Goal: Check status: Check status

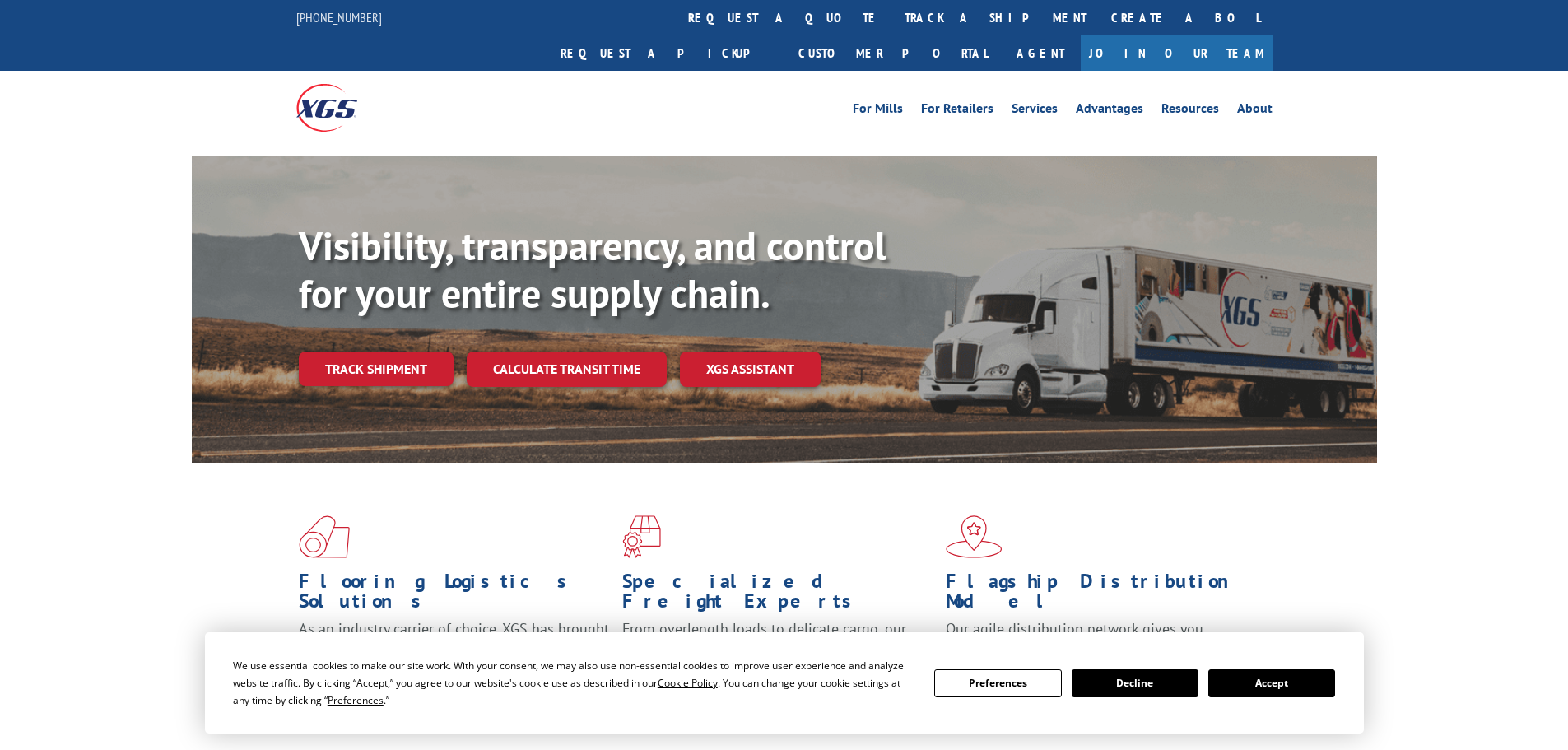
click at [1288, 680] on button "Accept" at bounding box center [1272, 683] width 127 height 28
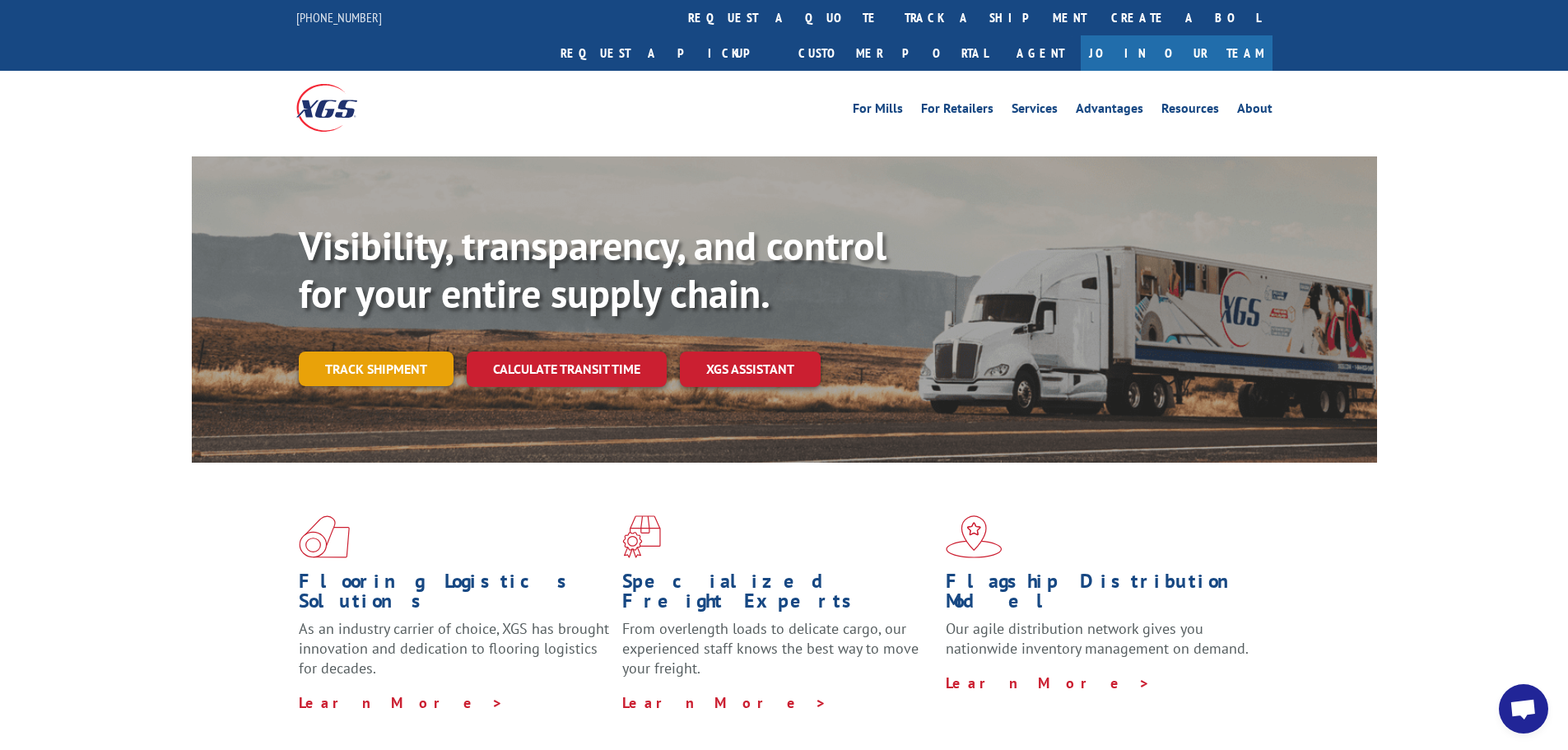
click at [410, 351] on link "Track shipment" at bounding box center [376, 368] width 155 height 35
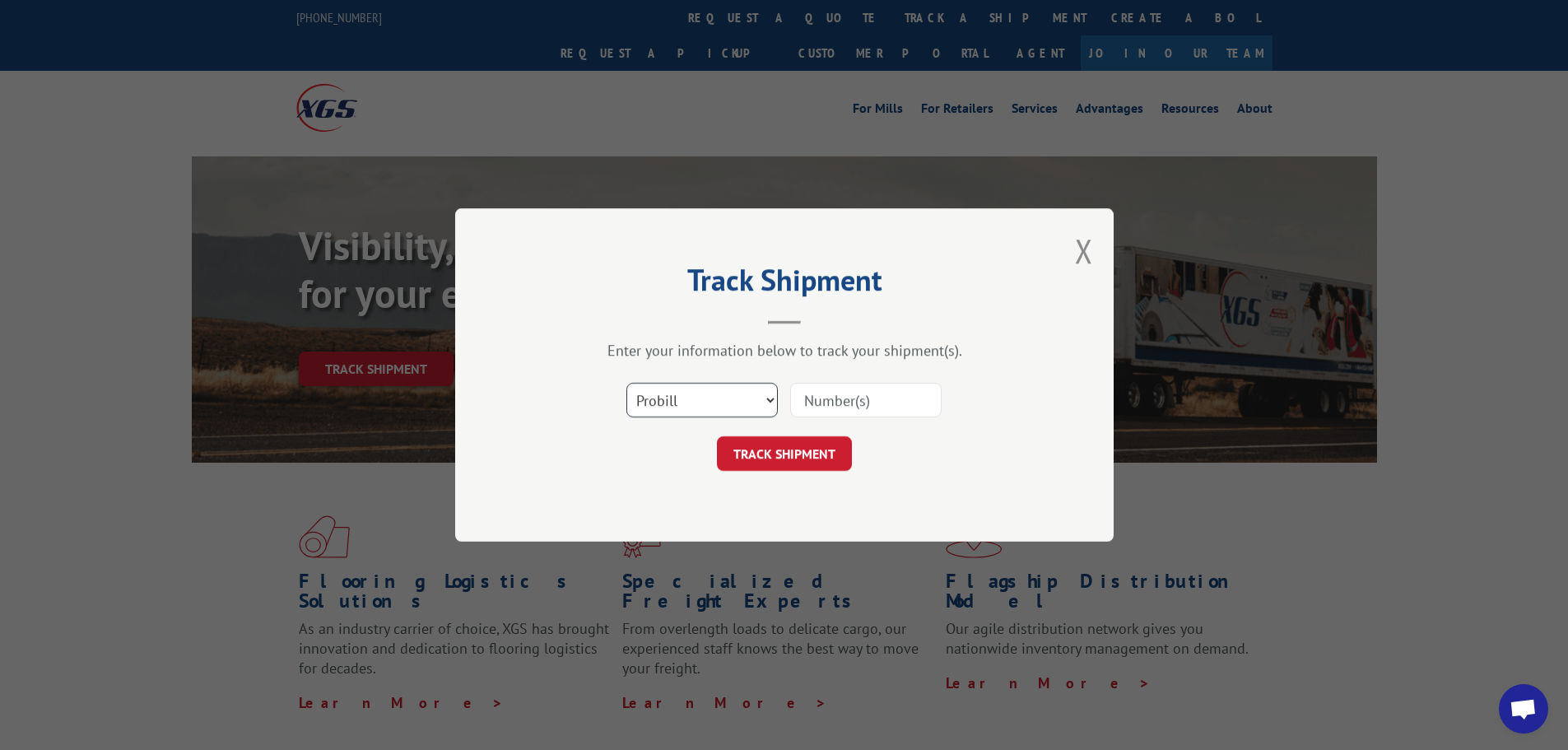
click at [669, 404] on select "Select category... Probill BOL PO" at bounding box center [702, 400] width 152 height 35
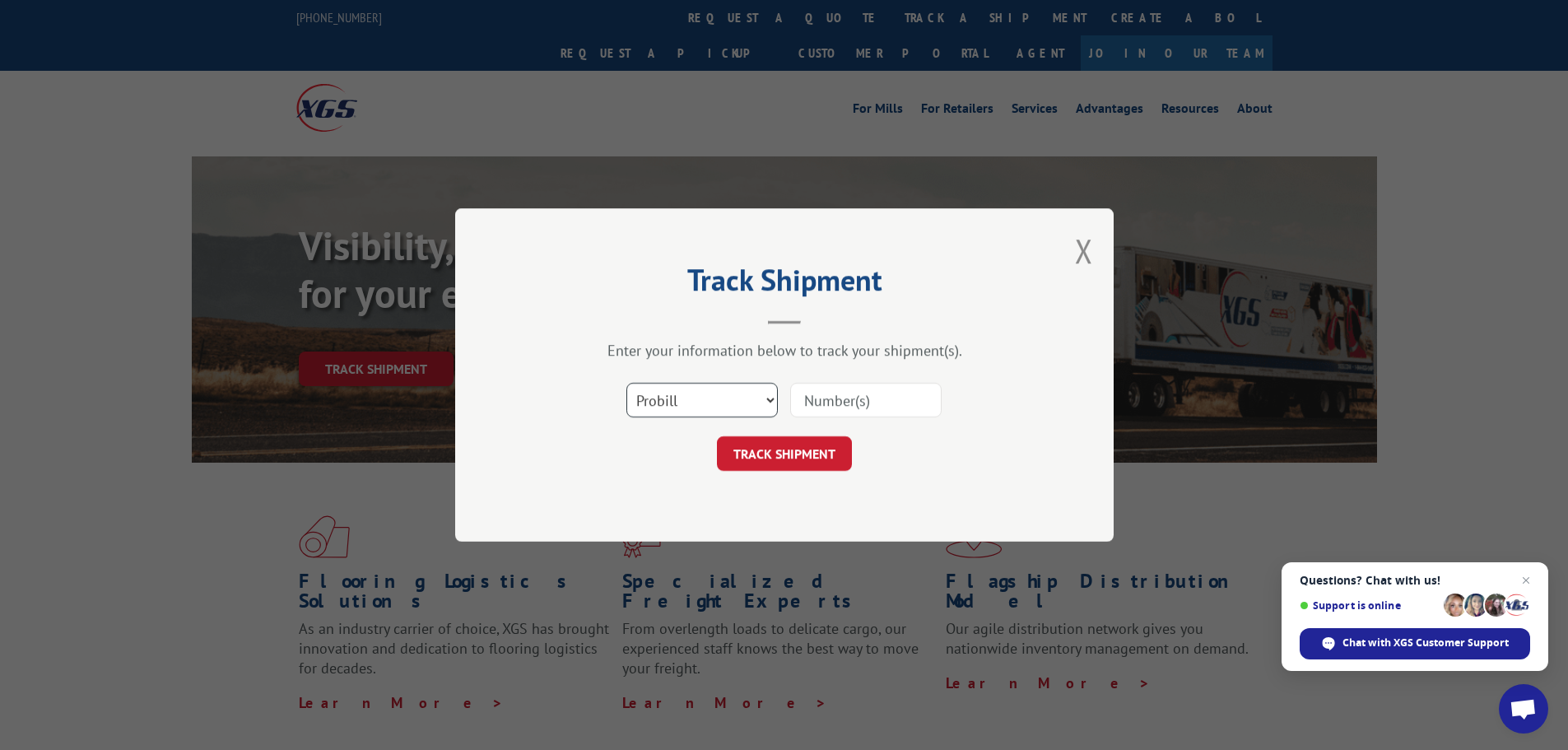
select select "bol"
click at [627, 382] on select "Select category... Probill BOL PO" at bounding box center [702, 400] width 152 height 35
click at [846, 409] on input at bounding box center [866, 400] width 152 height 35
paste input "5666563"
type input "5666563"
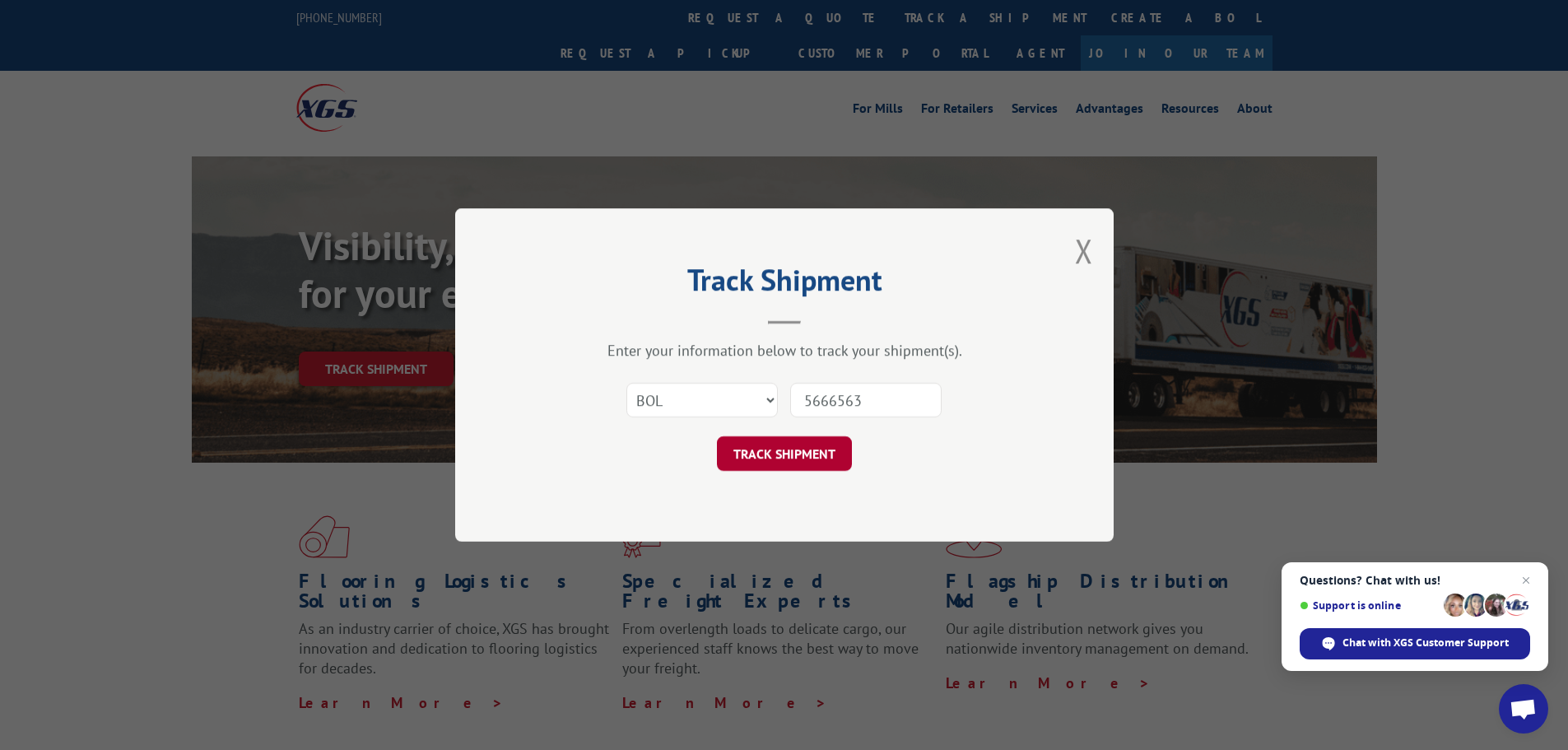
click at [790, 448] on button "TRACK SHIPMENT" at bounding box center [785, 453] width 135 height 35
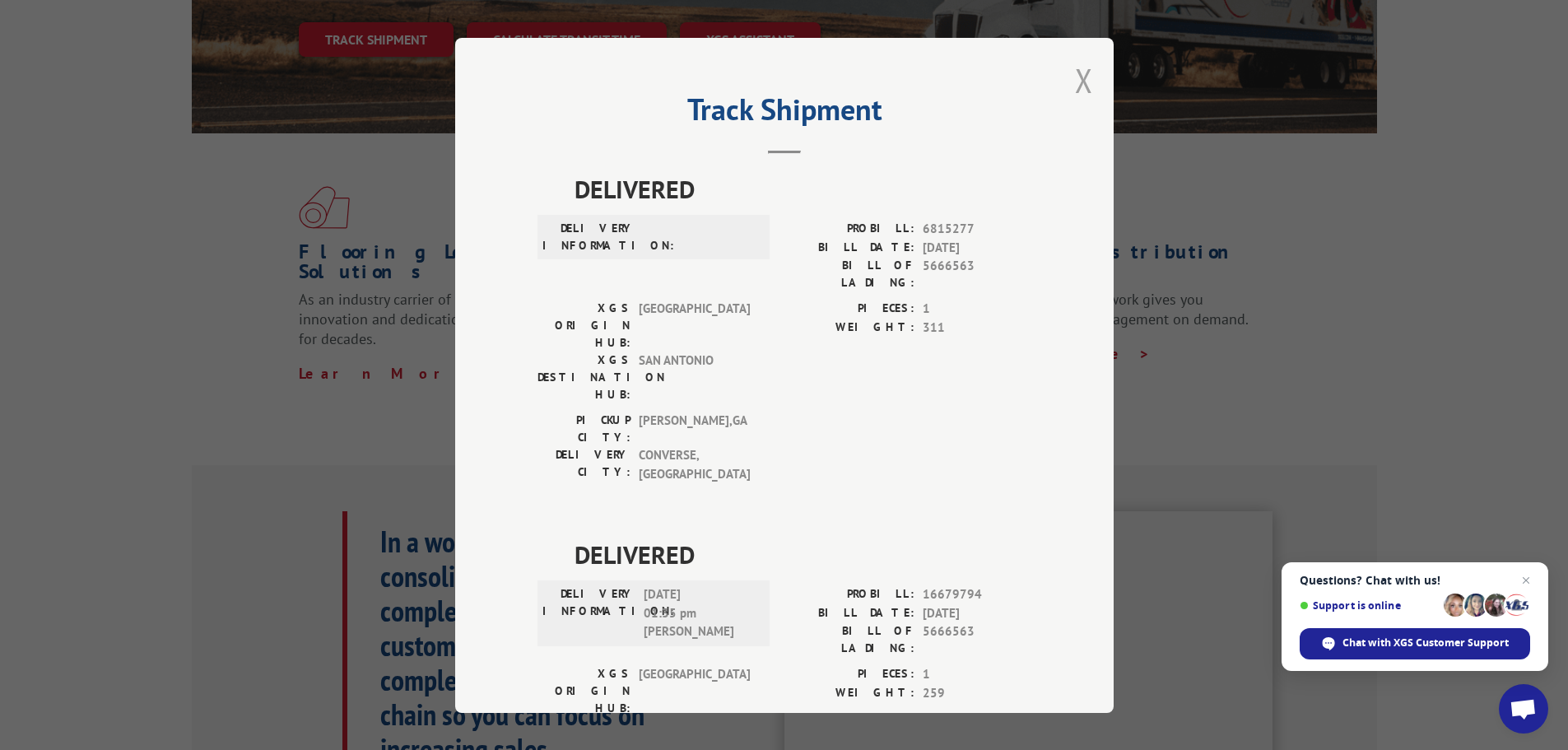
click at [1075, 88] on button "Close modal" at bounding box center [1084, 80] width 18 height 44
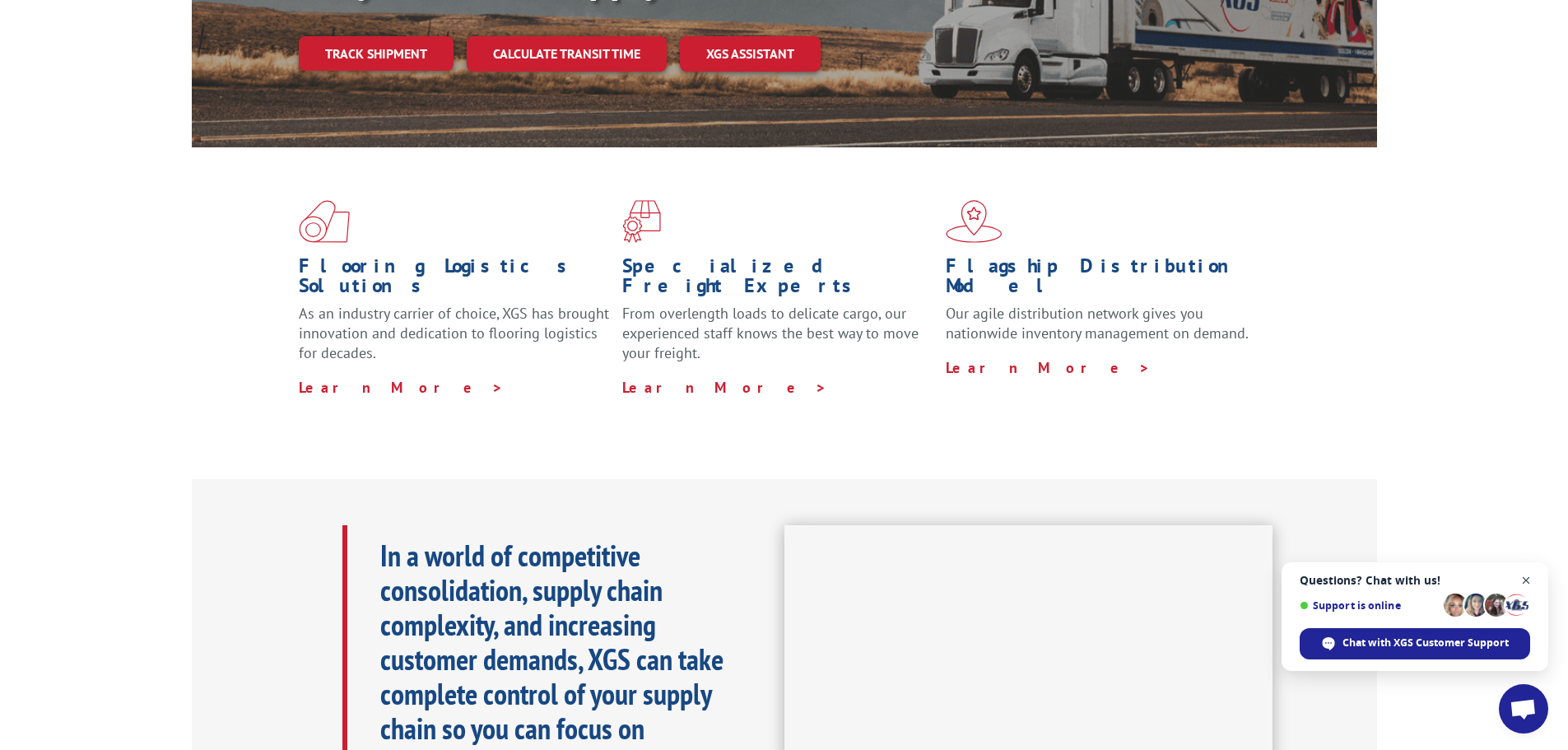
click at [1528, 577] on span "Close chat" at bounding box center [1526, 580] width 21 height 21
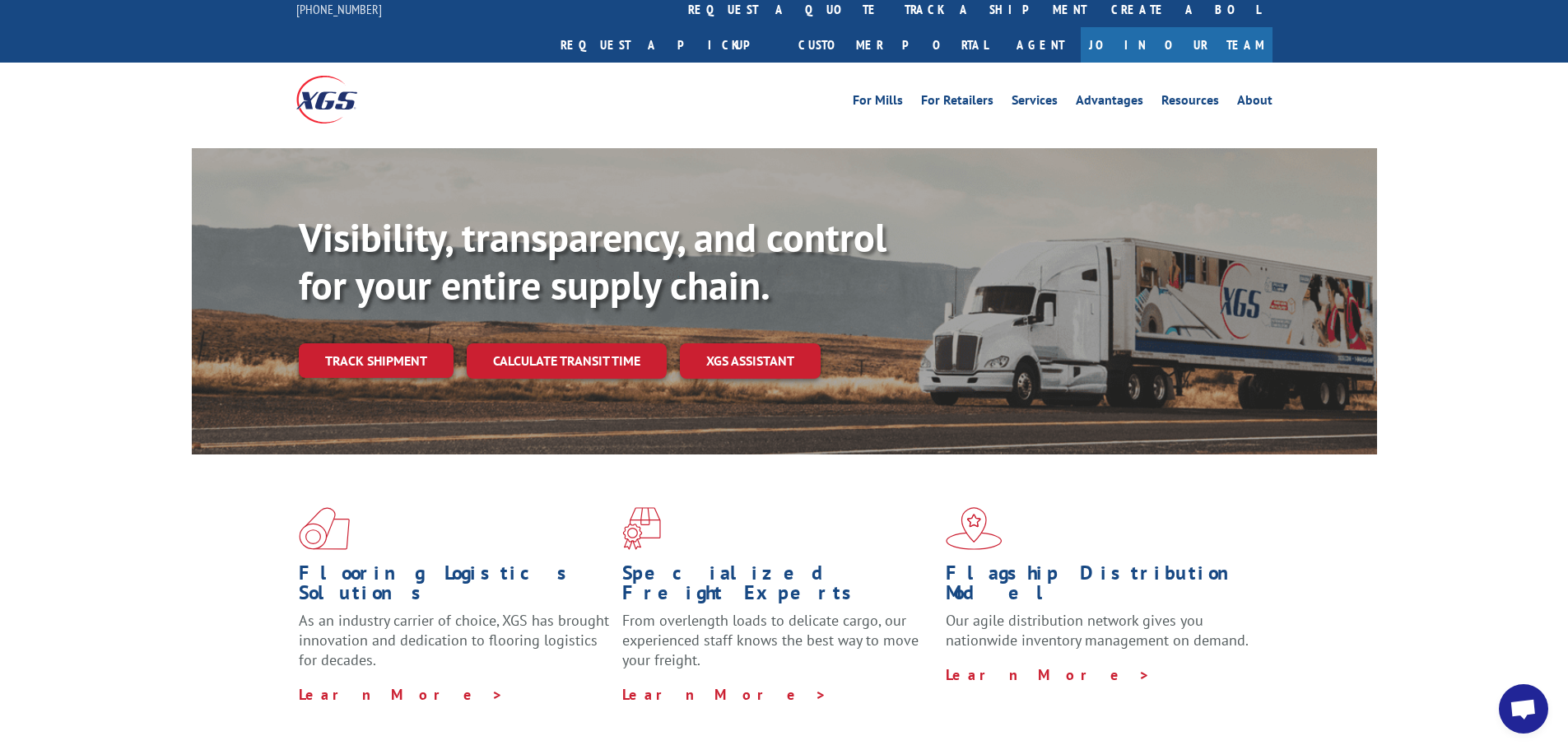
scroll to position [0, 0]
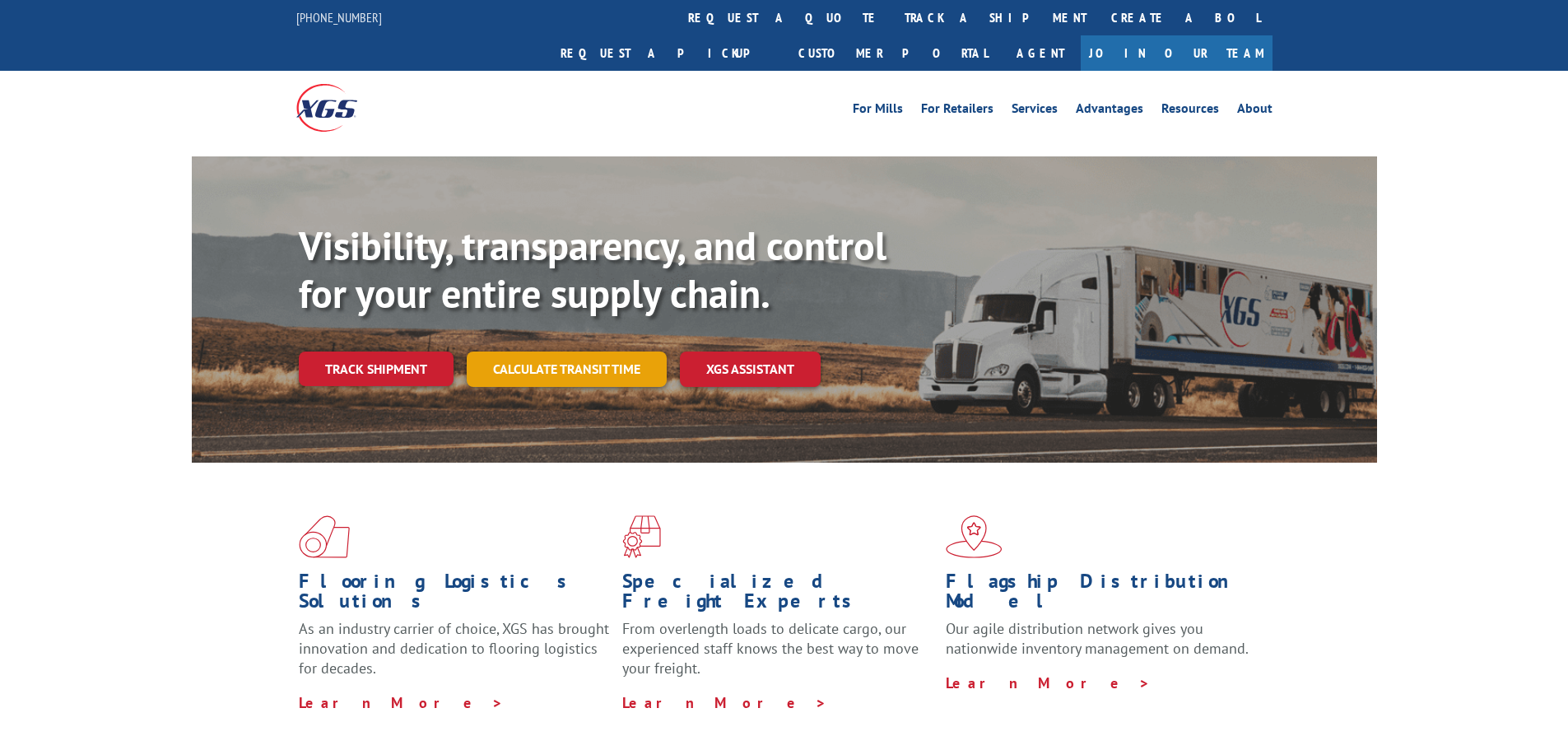
click at [566, 351] on link "Calculate transit time" at bounding box center [566, 368] width 200 height 35
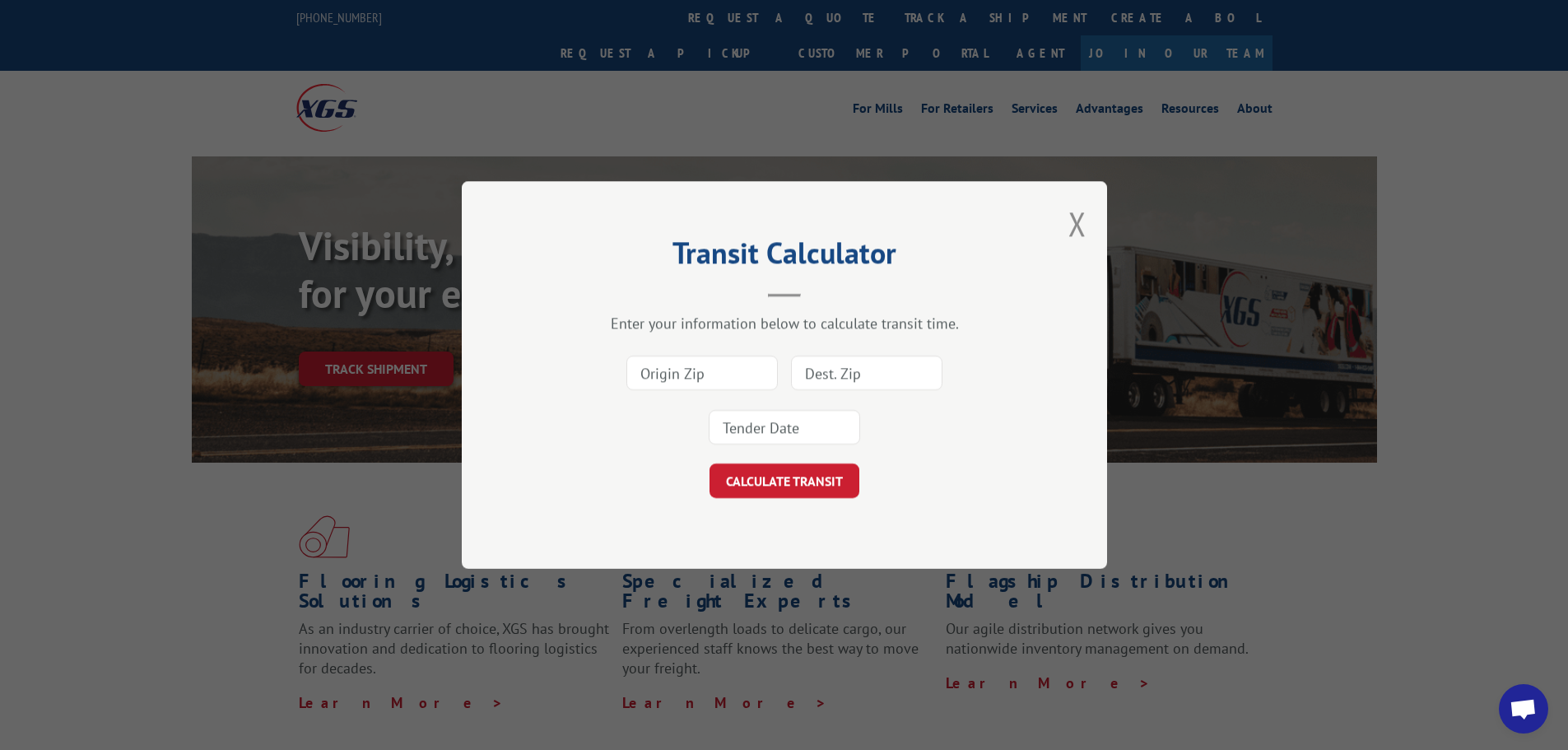
click at [713, 368] on input at bounding box center [702, 373] width 152 height 35
type input "30701"
click at [879, 370] on input at bounding box center [867, 373] width 152 height 35
type input "92126"
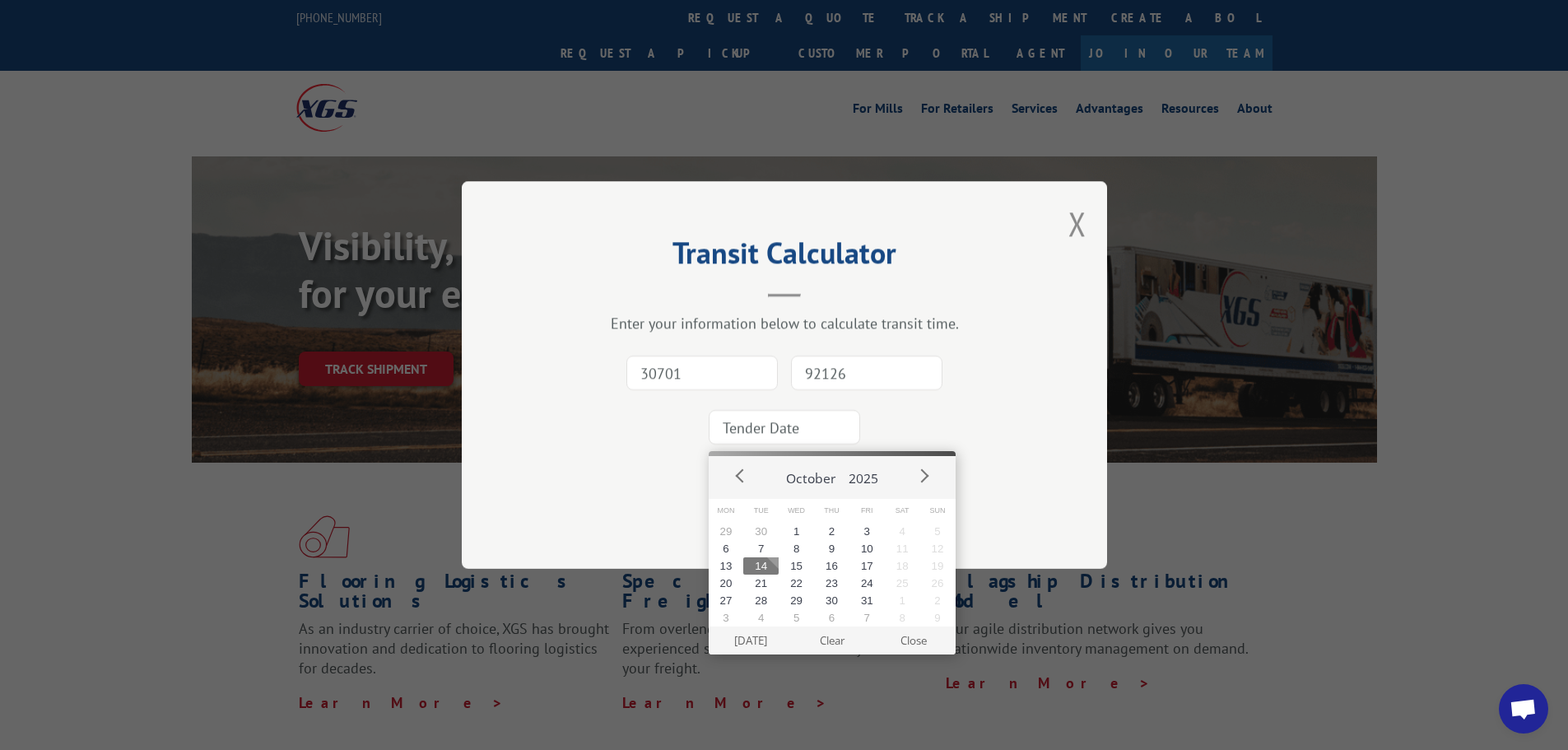
click at [804, 425] on input at bounding box center [785, 427] width 152 height 35
click at [760, 568] on button "14" at bounding box center [761, 565] width 35 height 17
type input "2025-10-14"
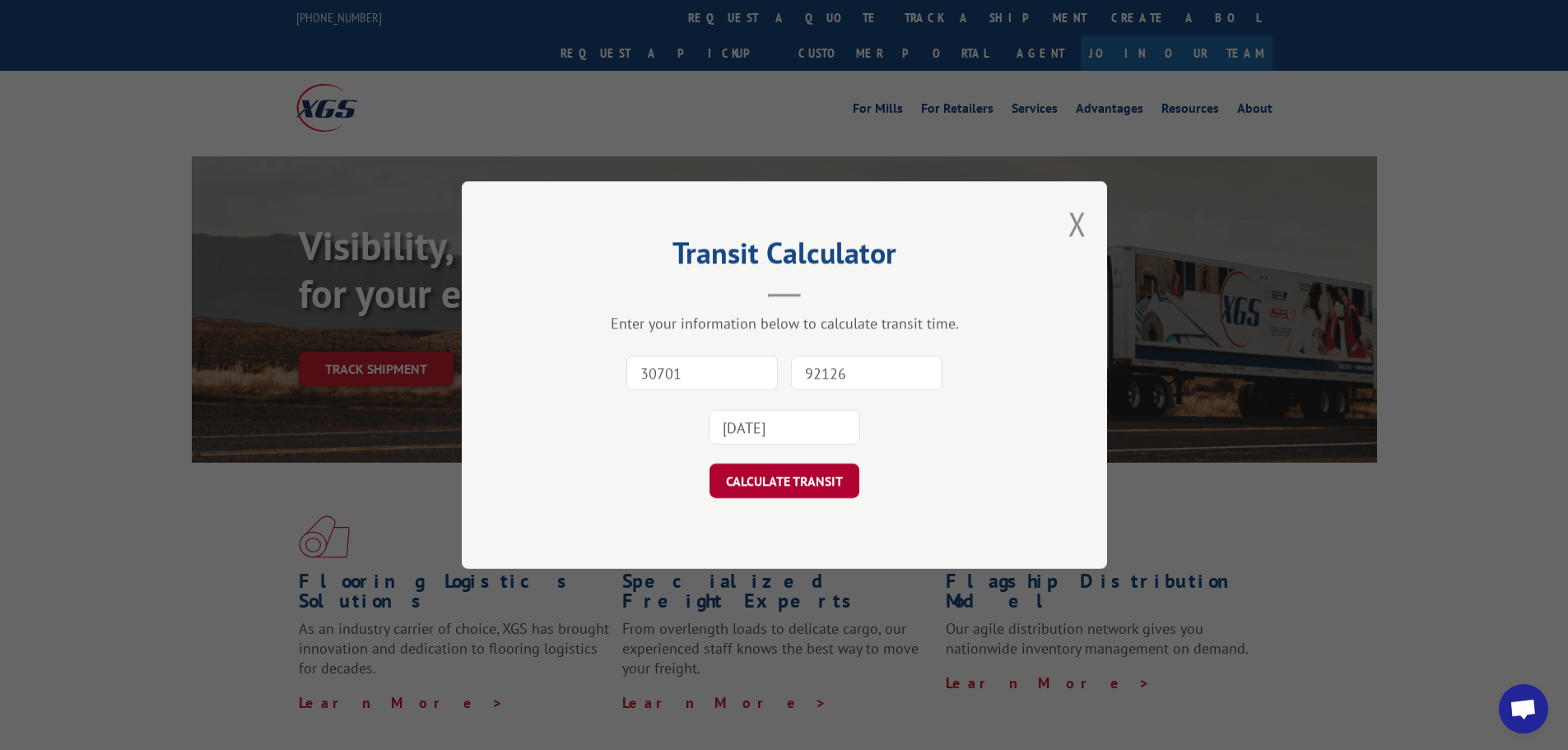
click at [786, 481] on button "CALCULATE TRANSIT" at bounding box center [785, 480] width 150 height 35
